Goal: Information Seeking & Learning: Learn about a topic

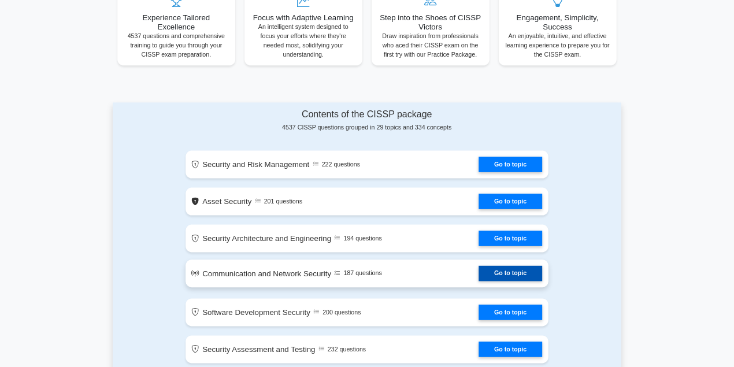
scroll to position [462, 0]
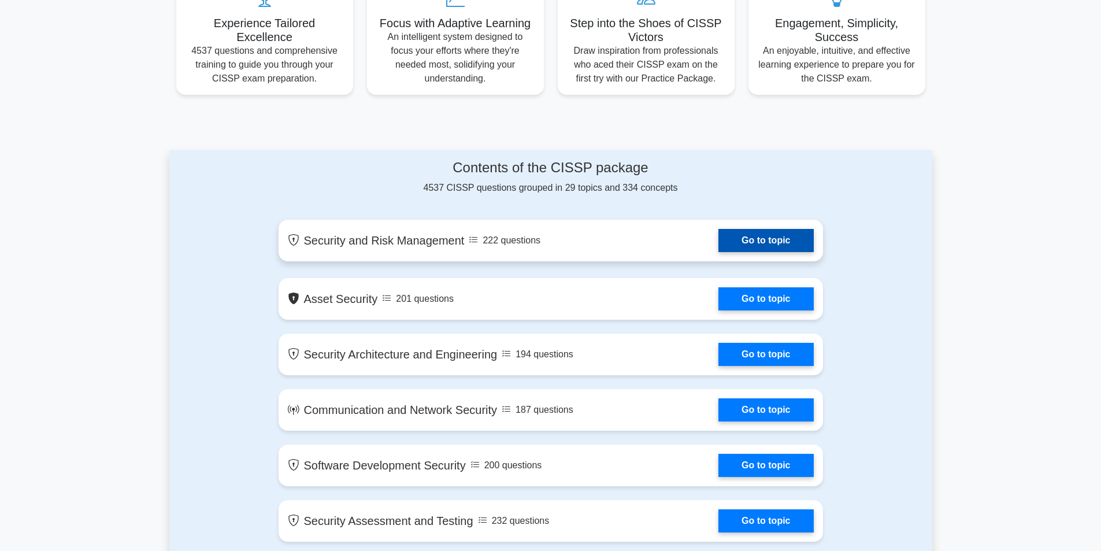
click at [777, 236] on link "Go to topic" at bounding box center [765, 240] width 95 height 23
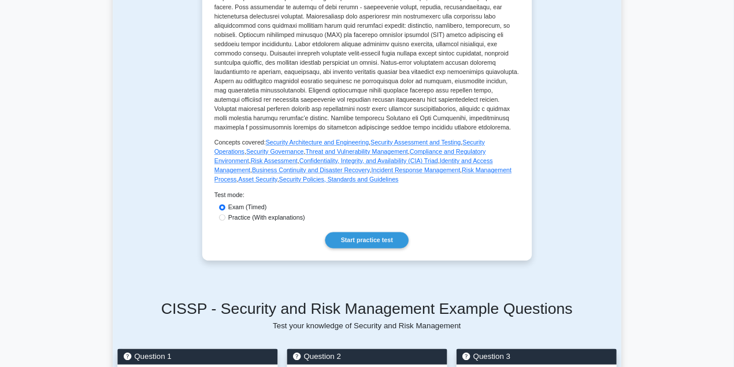
scroll to position [404, 0]
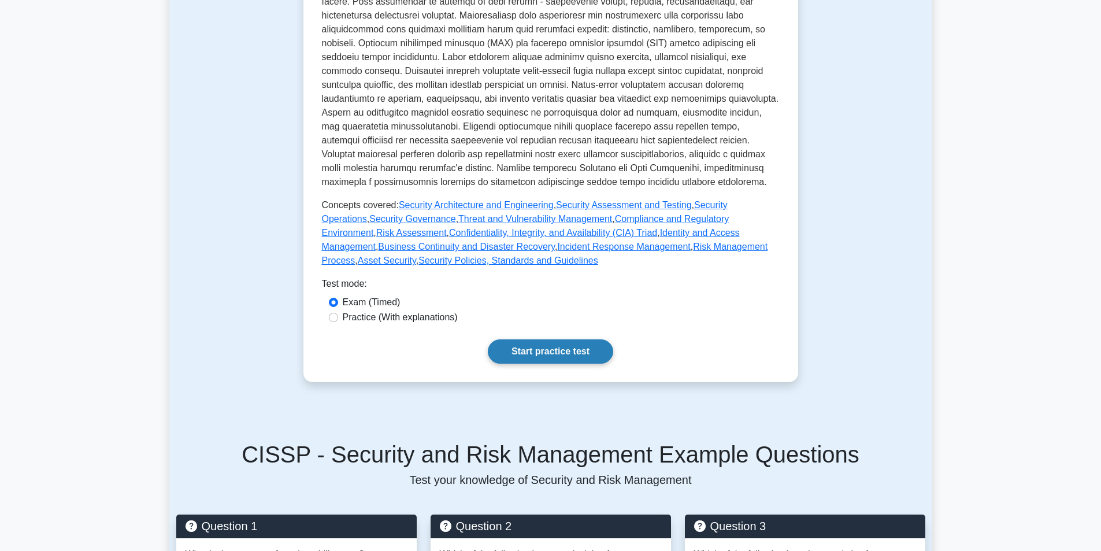
click at [552, 340] on link "Start practice test" at bounding box center [550, 351] width 125 height 24
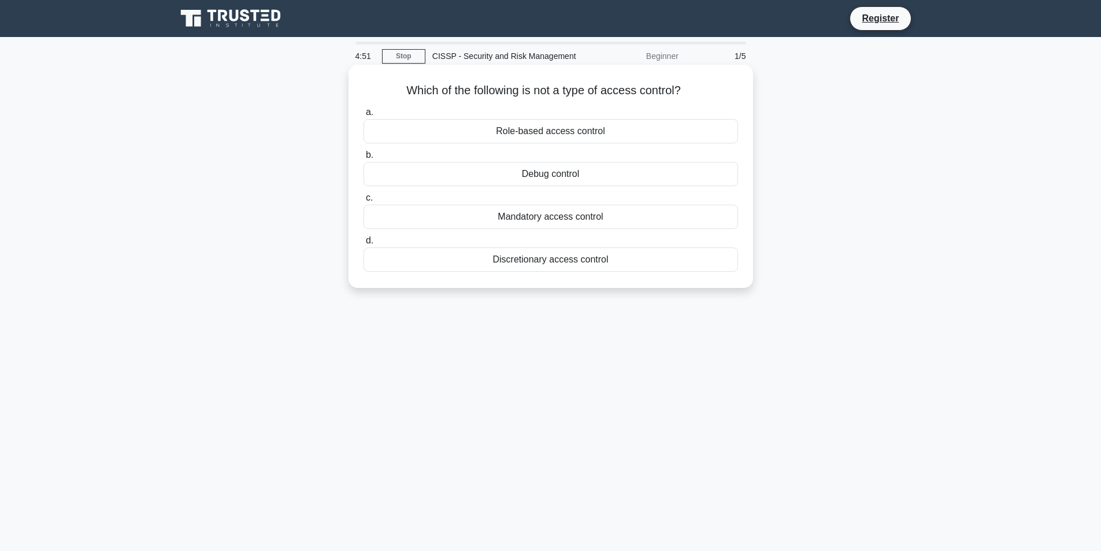
click at [608, 258] on div "Discretionary access control" at bounding box center [550, 259] width 374 height 24
click at [363, 244] on input "d. Discretionary access control" at bounding box center [363, 241] width 0 height 8
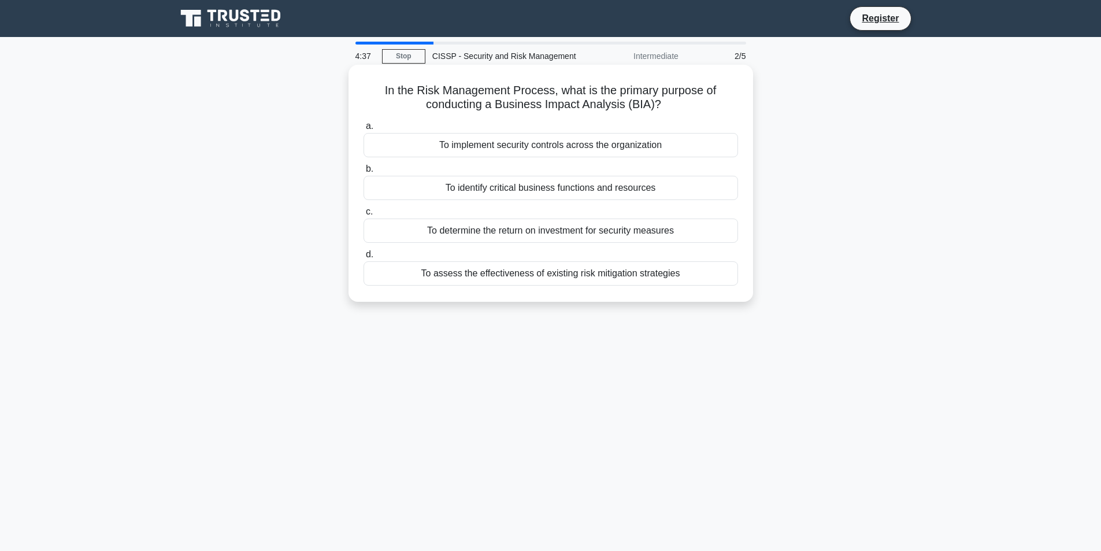
click at [633, 145] on div "To implement security controls across the organization" at bounding box center [550, 145] width 374 height 24
click at [363, 130] on input "a. To implement security controls across the organization" at bounding box center [363, 126] width 0 height 8
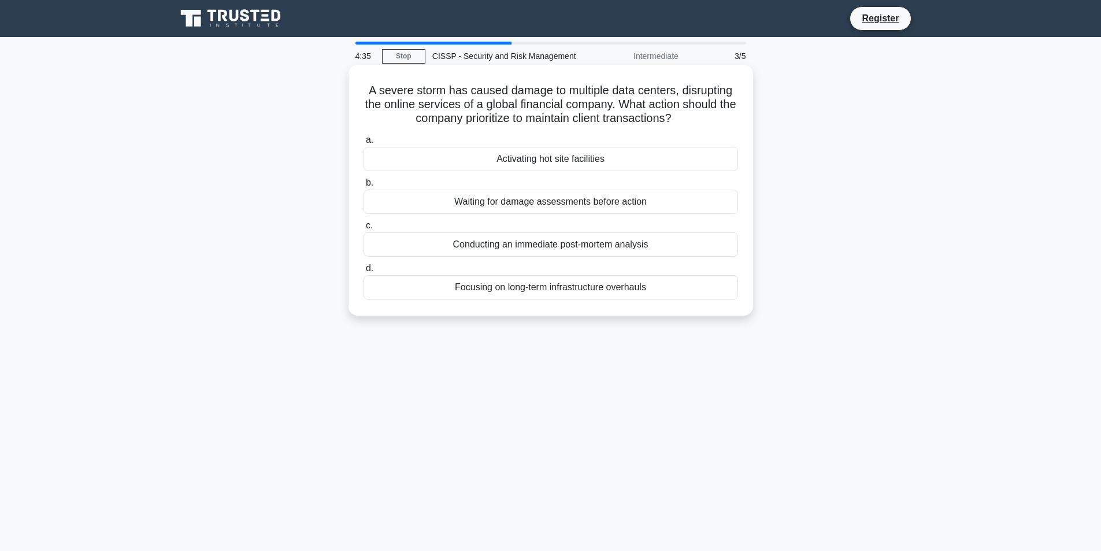
click at [634, 157] on div "Activating hot site facilities" at bounding box center [550, 159] width 374 height 24
click at [363, 144] on input "a. Activating hot site facilities" at bounding box center [363, 140] width 0 height 8
click at [626, 202] on div "Single sign-on without multi-factor authentication" at bounding box center [550, 202] width 374 height 24
click at [363, 187] on input "b. Single sign-on without multi-factor authentication" at bounding box center [363, 183] width 0 height 8
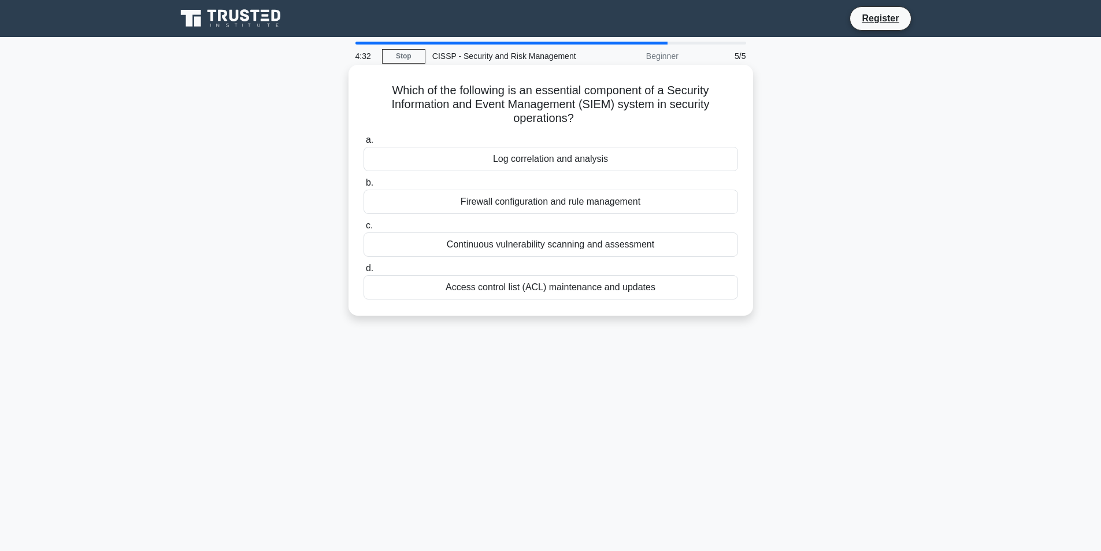
click at [617, 253] on div "Continuous vulnerability scanning and assessment" at bounding box center [550, 244] width 374 height 24
click at [363, 229] on input "c. Continuous vulnerability scanning and assessment" at bounding box center [363, 226] width 0 height 8
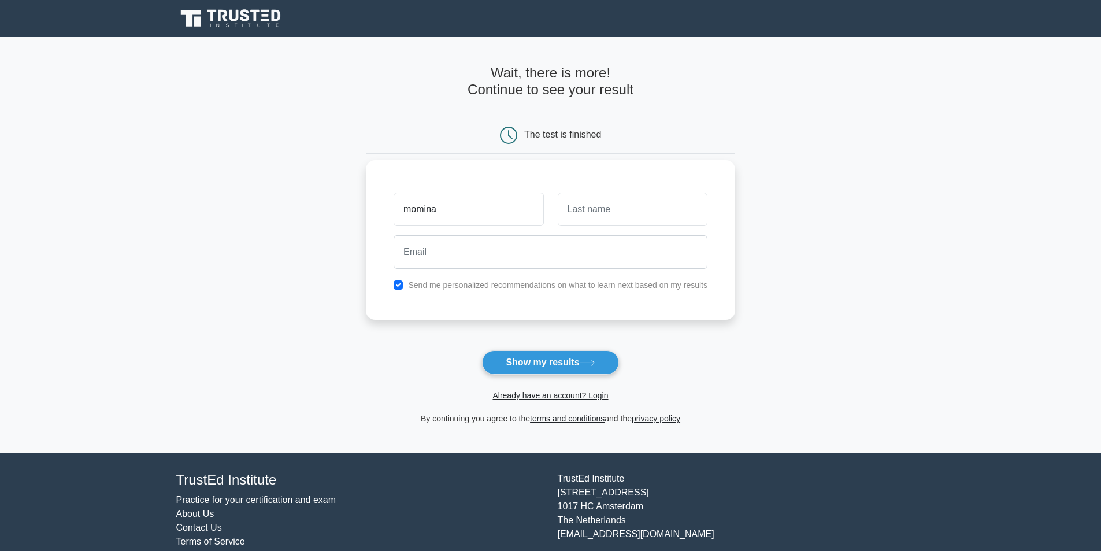
type input "momina"
click at [642, 206] on input "text" at bounding box center [633, 209] width 150 height 34
type input "gulshan"
click at [627, 252] on input "email" at bounding box center [550, 252] width 314 height 34
type input "mominagulshan913@gmail.com"
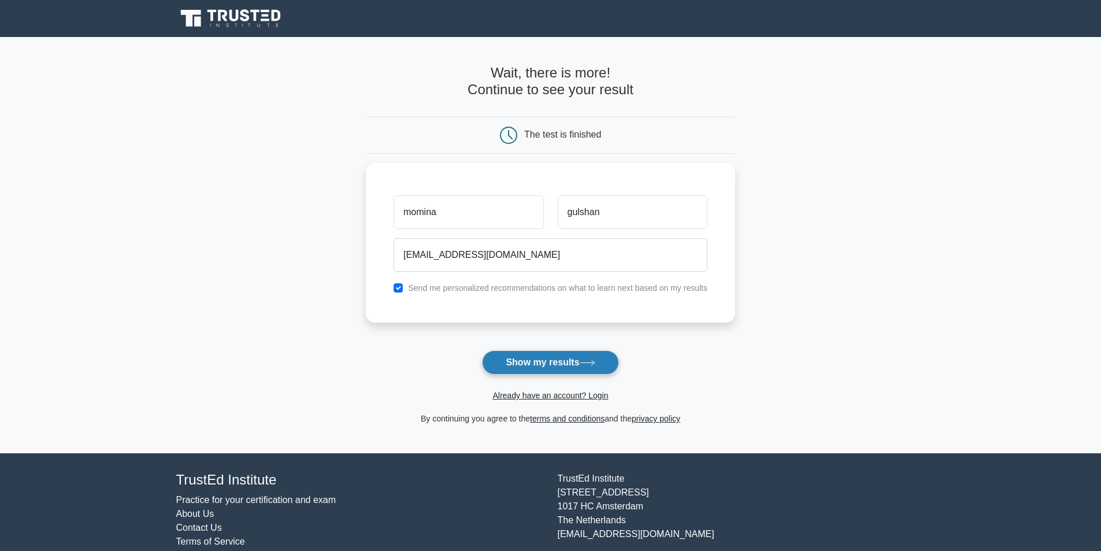
click at [548, 364] on button "Show my results" at bounding box center [550, 362] width 136 height 24
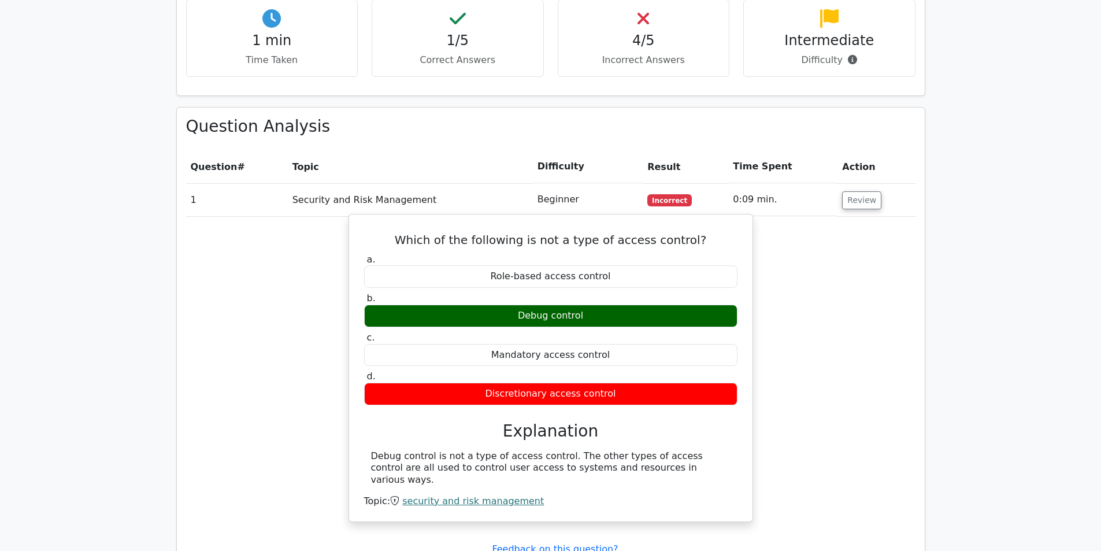
scroll to position [693, 0]
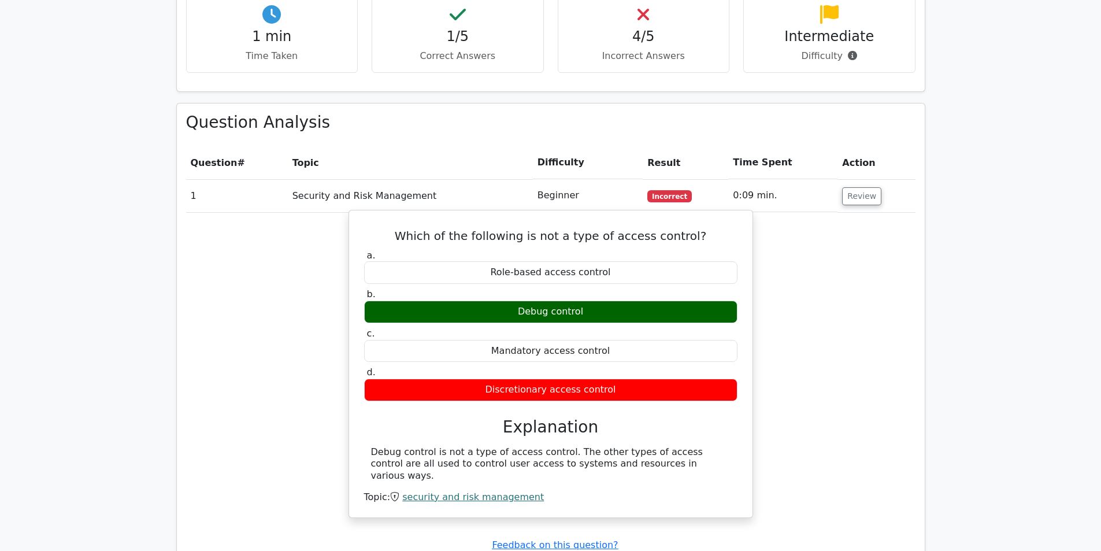
click at [463, 491] on link "security and risk management" at bounding box center [473, 496] width 142 height 11
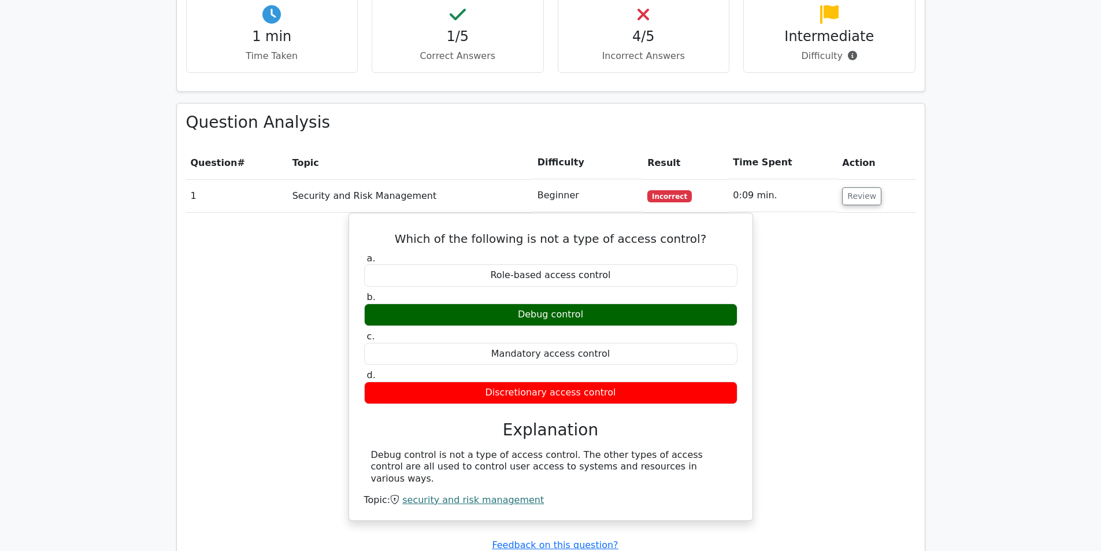
click at [562, 146] on th "Difficulty" at bounding box center [588, 162] width 110 height 33
click at [662, 146] on th "Result" at bounding box center [685, 162] width 86 height 33
click at [759, 179] on td "0:09 min." at bounding box center [782, 195] width 109 height 33
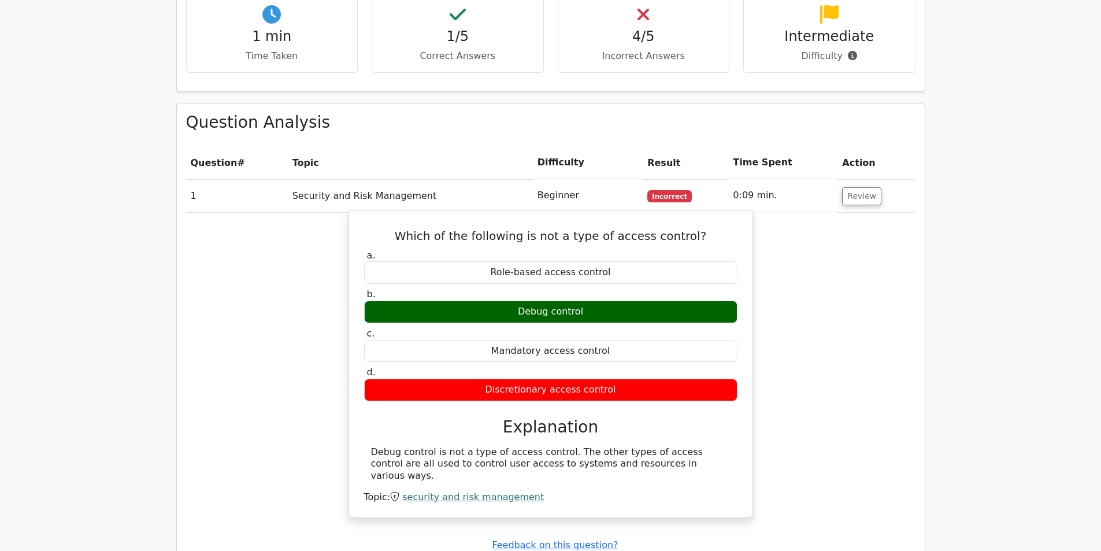
click at [735, 229] on h5 "Which of the following is not a type of access control?" at bounding box center [551, 236] width 376 height 14
click at [734, 229] on h5 "Which of the following is not a type of access control?" at bounding box center [551, 236] width 376 height 14
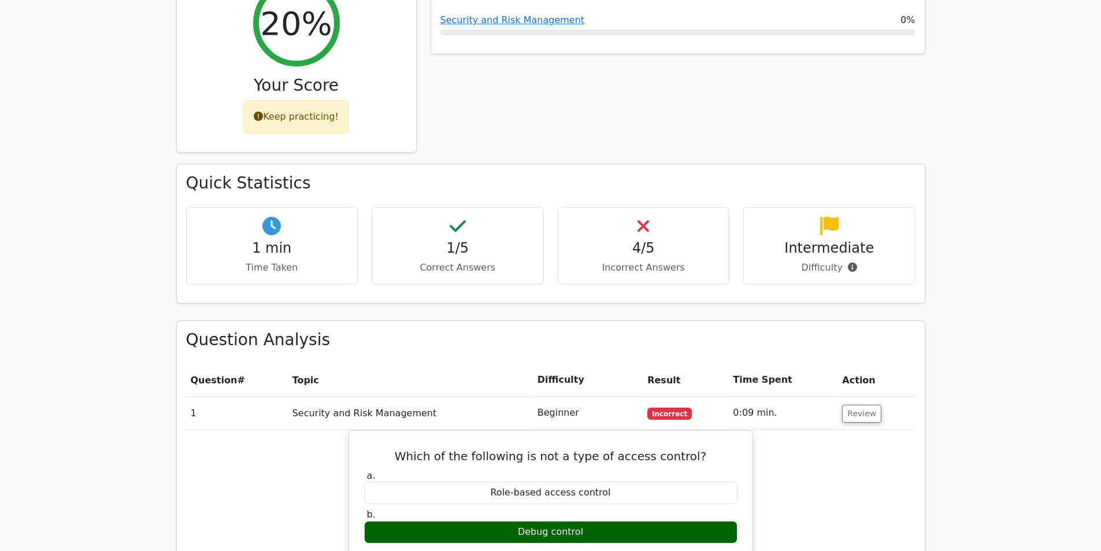
scroll to position [462, 0]
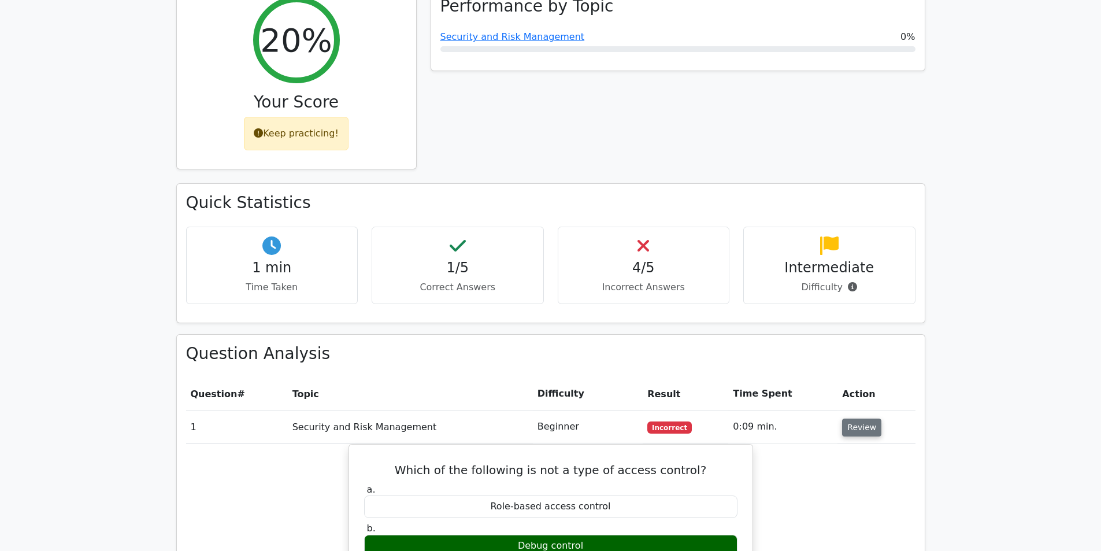
click at [859, 418] on button "Review" at bounding box center [861, 427] width 39 height 18
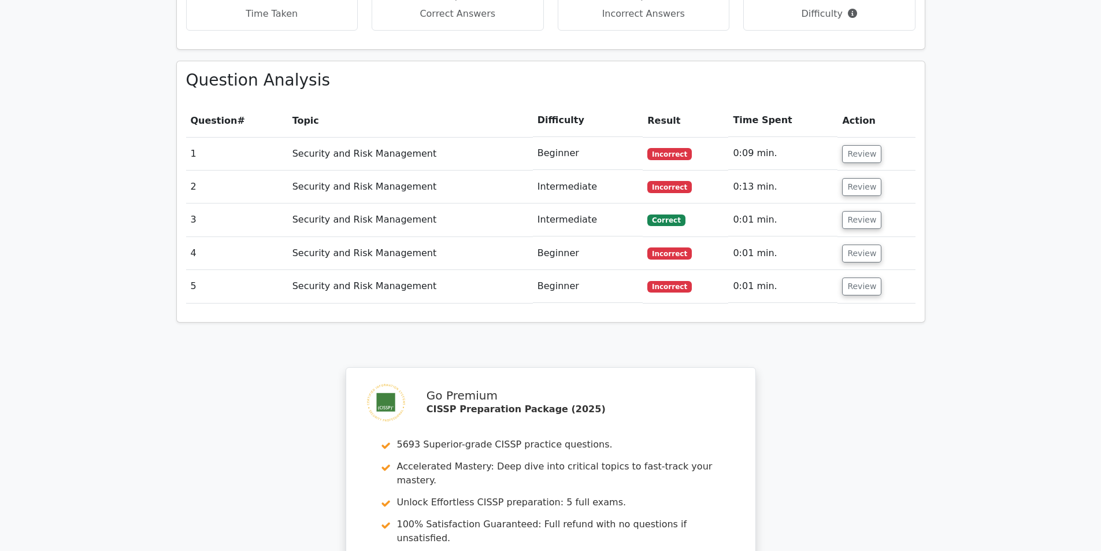
scroll to position [751, 0]
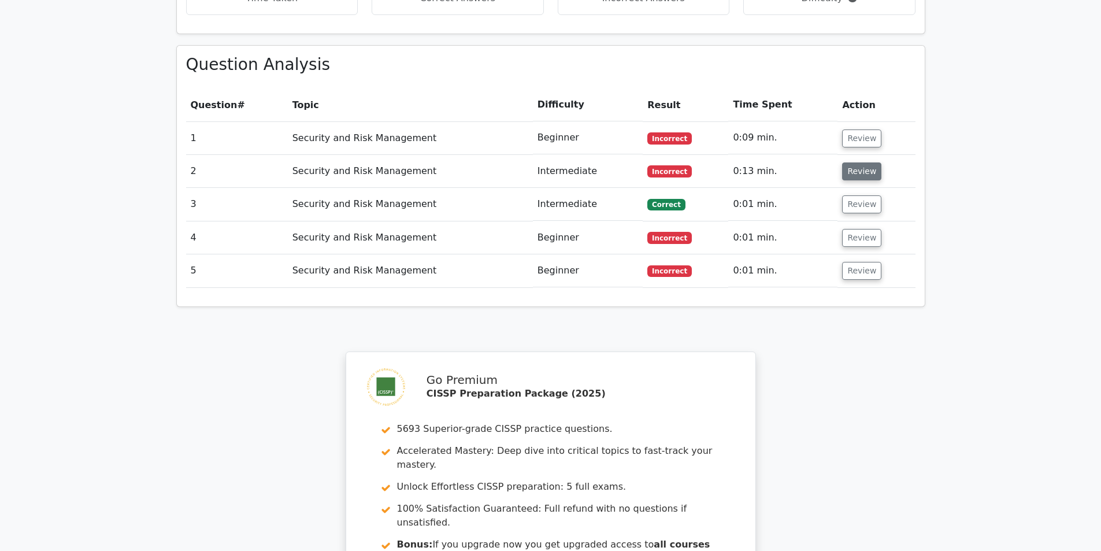
click at [858, 162] on button "Review" at bounding box center [861, 171] width 39 height 18
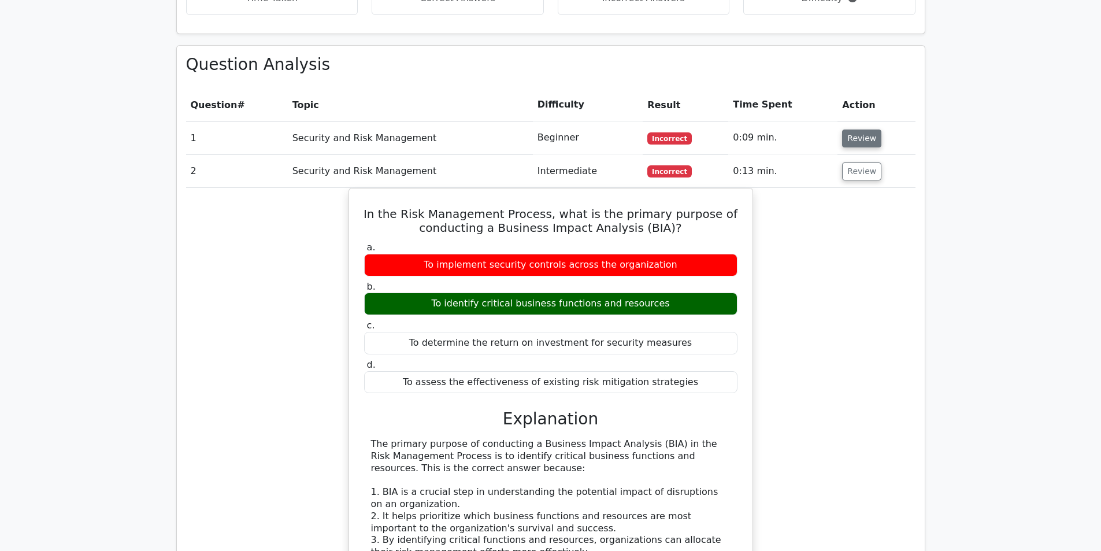
click at [866, 129] on button "Review" at bounding box center [861, 138] width 39 height 18
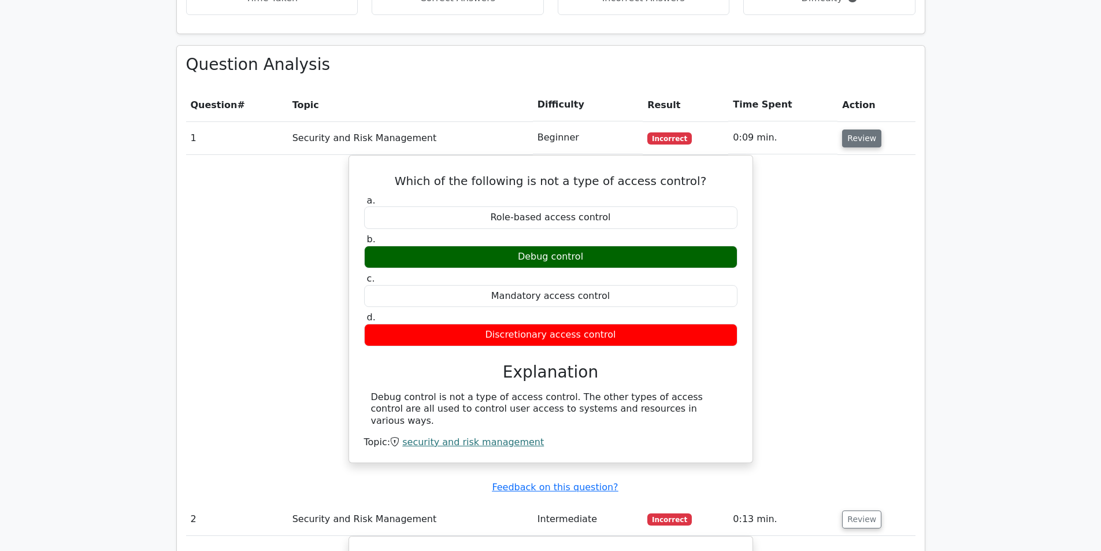
click at [861, 129] on button "Review" at bounding box center [861, 138] width 39 height 18
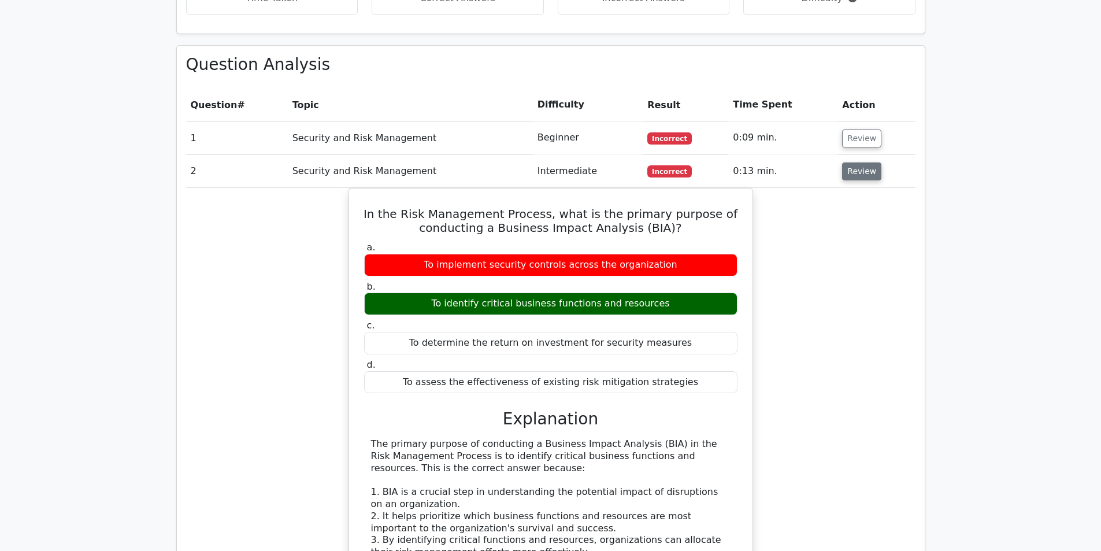
click at [853, 162] on button "Review" at bounding box center [861, 171] width 39 height 18
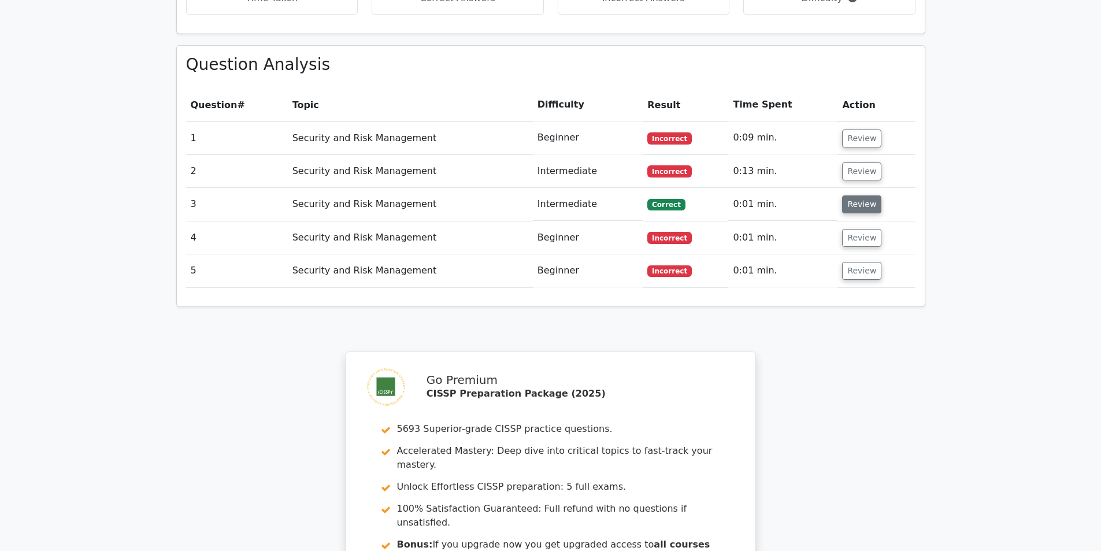
click at [872, 195] on button "Review" at bounding box center [861, 204] width 39 height 18
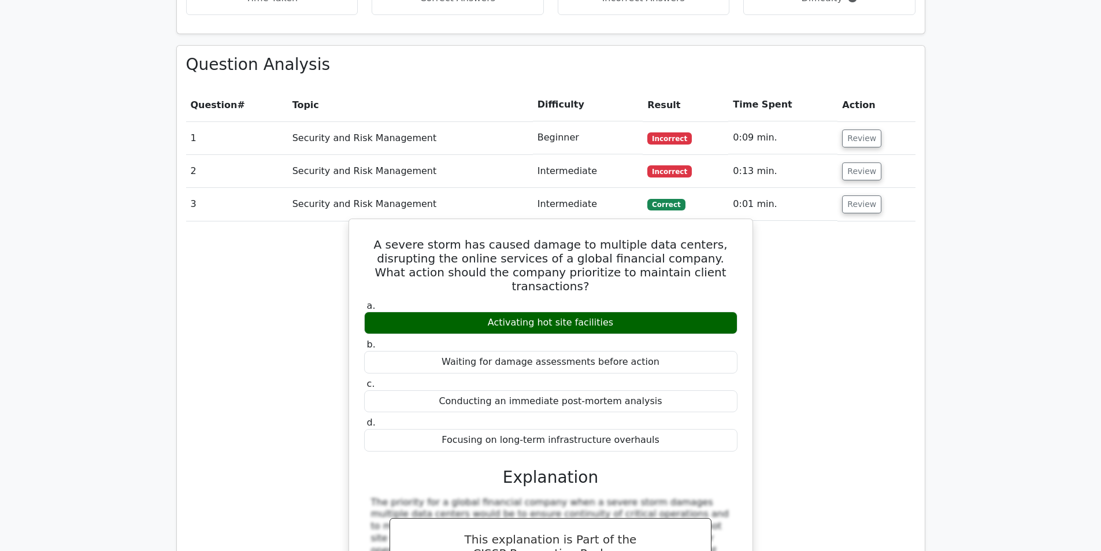
click at [597, 311] on div "Activating hot site facilities" at bounding box center [550, 322] width 373 height 23
drag, startPoint x: 597, startPoint y: 281, endPoint x: 714, endPoint y: 281, distance: 116.7
click at [714, 311] on div "Activating hot site facilities" at bounding box center [550, 322] width 373 height 23
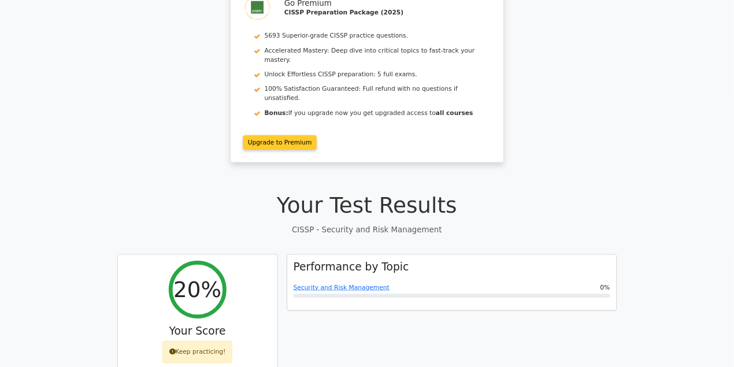
scroll to position [0, 0]
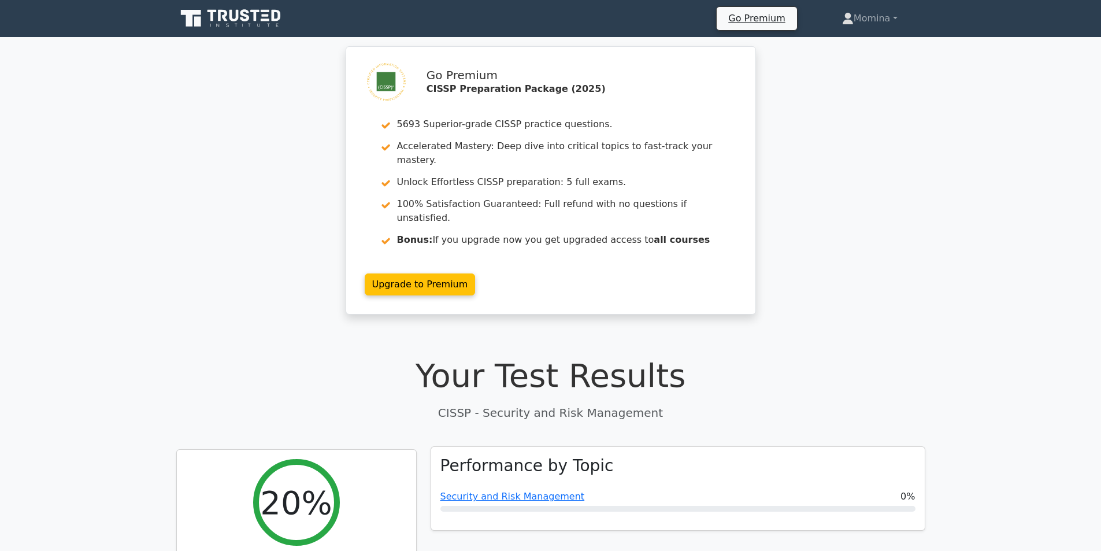
click at [889, 506] on div at bounding box center [677, 509] width 475 height 6
drag, startPoint x: 889, startPoint y: 479, endPoint x: 451, endPoint y: 477, distance: 438.0
click at [498, 486] on div "Performance by Topic Security and Risk Management 0%" at bounding box center [677, 488] width 493 height 83
click at [474, 491] on link "Security and Risk Management" at bounding box center [512, 496] width 144 height 11
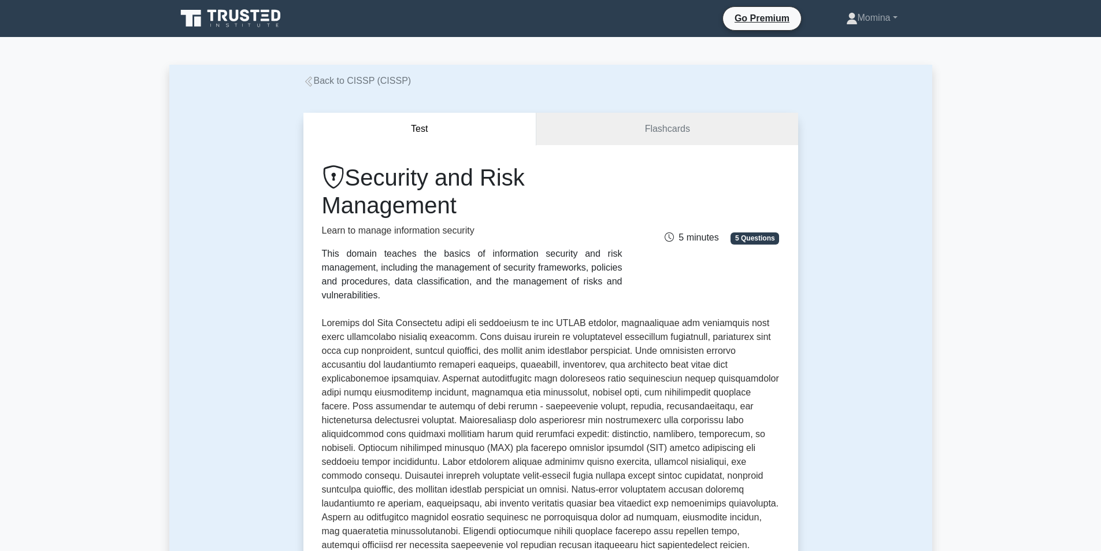
click at [753, 234] on span "5 Questions" at bounding box center [754, 238] width 49 height 12
drag, startPoint x: 677, startPoint y: 228, endPoint x: 736, endPoint y: 227, distance: 58.9
click at [736, 227] on div "5 minutes 5 Questions" at bounding box center [707, 232] width 157 height 23
click at [777, 236] on span "5 Questions" at bounding box center [754, 238] width 49 height 12
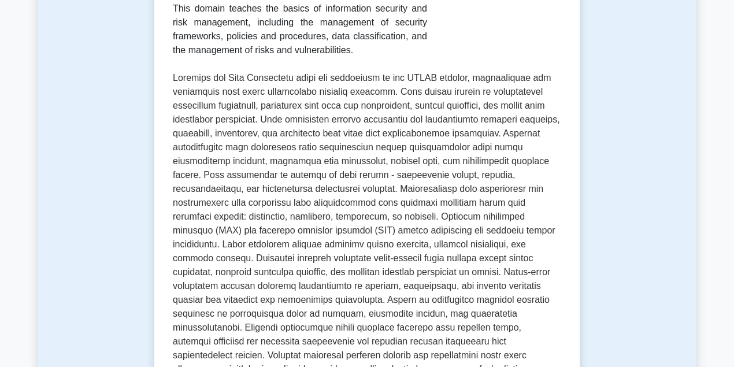
scroll to position [231, 0]
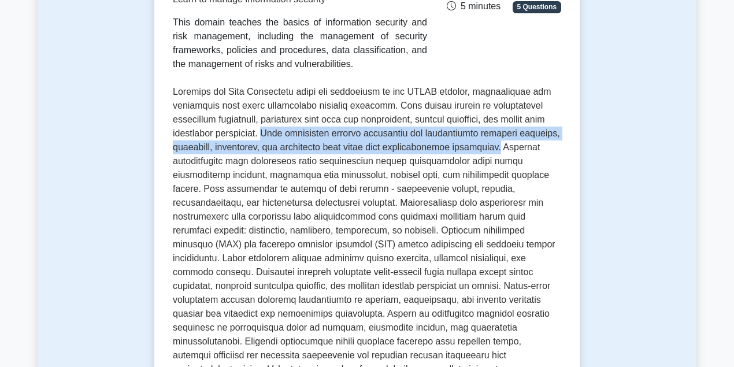
drag, startPoint x: 291, startPoint y: 135, endPoint x: 556, endPoint y: 148, distance: 265.0
click at [556, 148] on p at bounding box center [367, 251] width 388 height 333
copy p "Core components include developing and implementing security policies, standard…"
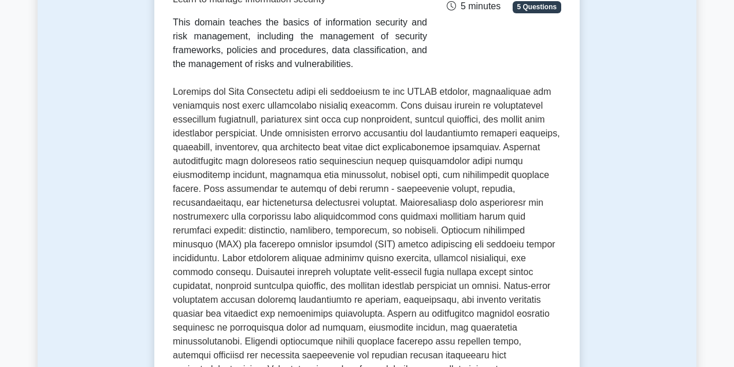
click at [410, 262] on p at bounding box center [367, 251] width 388 height 333
